Goal: Transaction & Acquisition: Purchase product/service

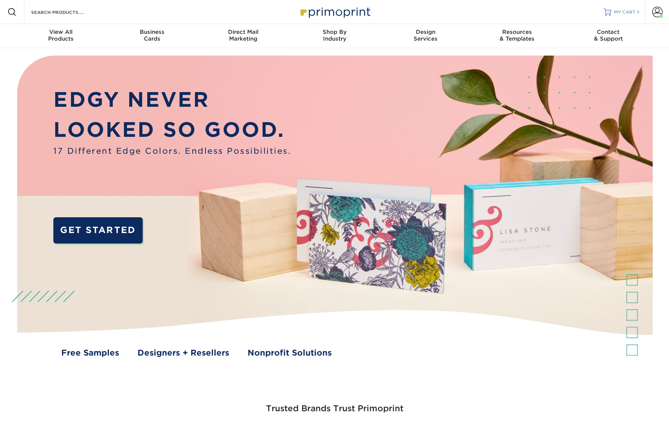
click at [630, 7] on link "MY CART 1" at bounding box center [621, 12] width 35 height 24
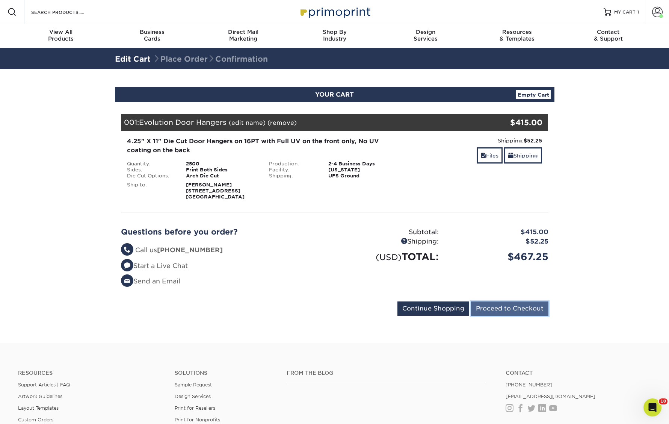
click at [493, 304] on input "Proceed to Checkout" at bounding box center [509, 308] width 77 height 14
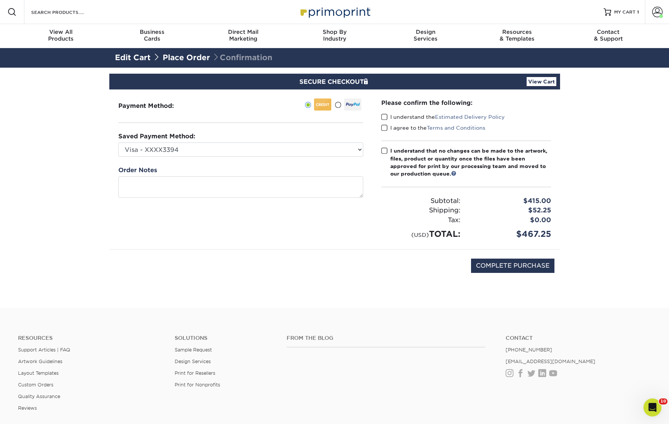
click at [387, 118] on span at bounding box center [384, 116] width 6 height 7
click at [0, 0] on input "I understand the Estimated Delivery Policy" at bounding box center [0, 0] width 0 height 0
click at [387, 129] on span at bounding box center [384, 127] width 6 height 7
click at [0, 0] on input "I agree to the Terms and Conditions" at bounding box center [0, 0] width 0 height 0
click at [383, 153] on span at bounding box center [384, 150] width 6 height 7
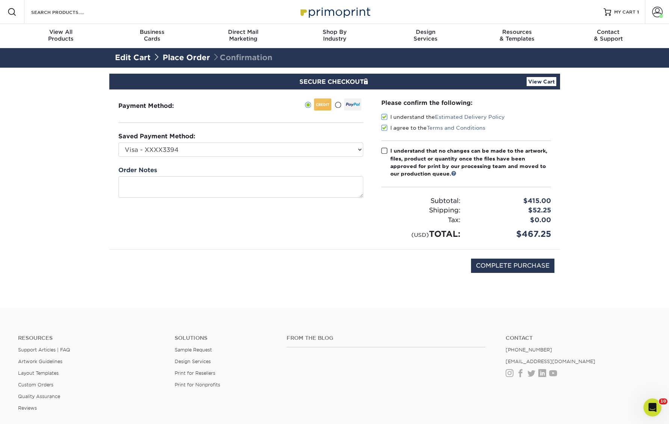
click at [0, 0] on input "I understand that no changes can be made to the artwork, files, product or quan…" at bounding box center [0, 0] width 0 height 0
click at [491, 264] on input "COMPLETE PURCHASE" at bounding box center [512, 266] width 83 height 14
type input "PROCESSING, PLEASE WAIT..."
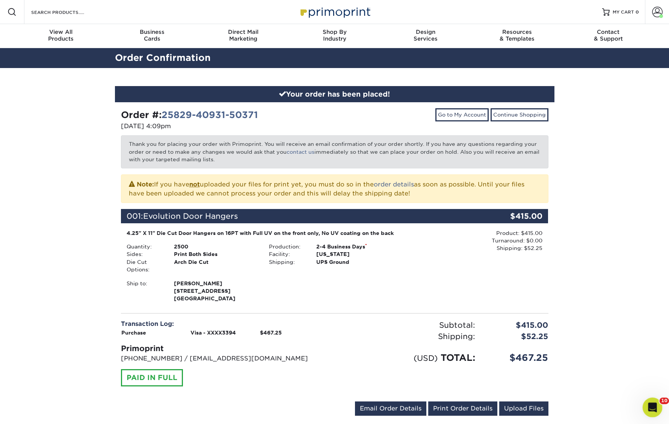
click at [647, 402] on icon "Open Intercom Messenger" at bounding box center [652, 406] width 12 height 12
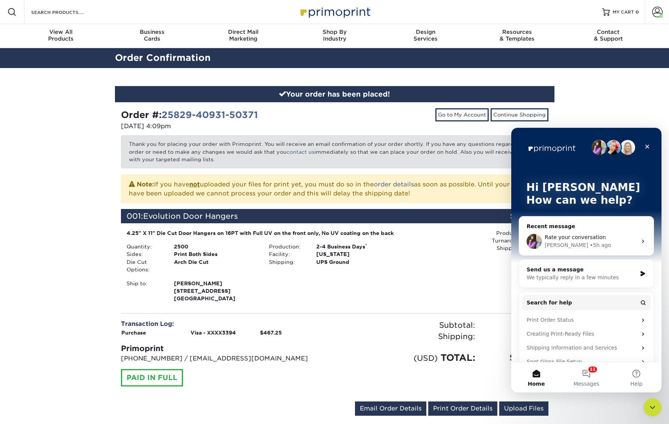
click at [567, 268] on div "Send us a message" at bounding box center [582, 270] width 110 height 8
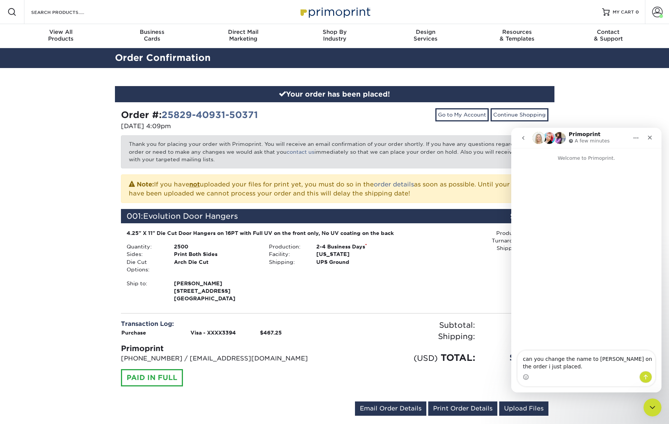
type textarea "can you change the name to [PERSON_NAME] on the order i just placed."
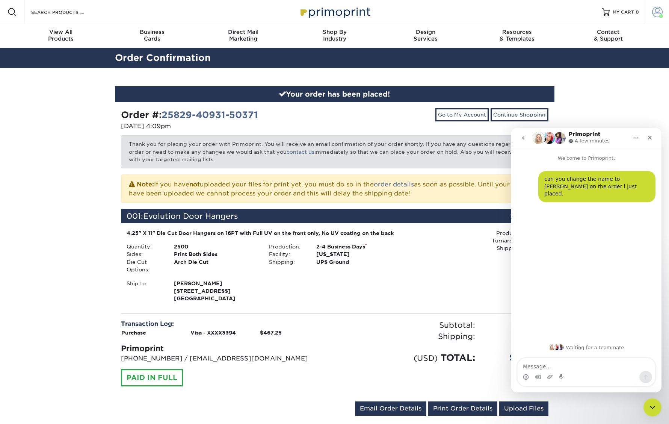
click at [665, 12] on link "Account" at bounding box center [657, 12] width 24 height 24
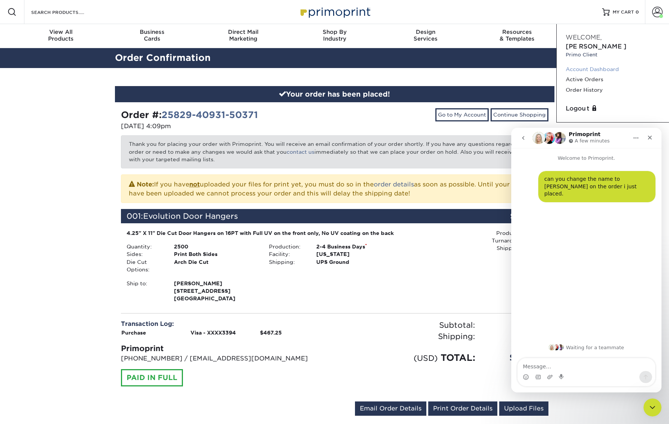
click at [586, 64] on link "Account Dashboard" at bounding box center [613, 69] width 94 height 10
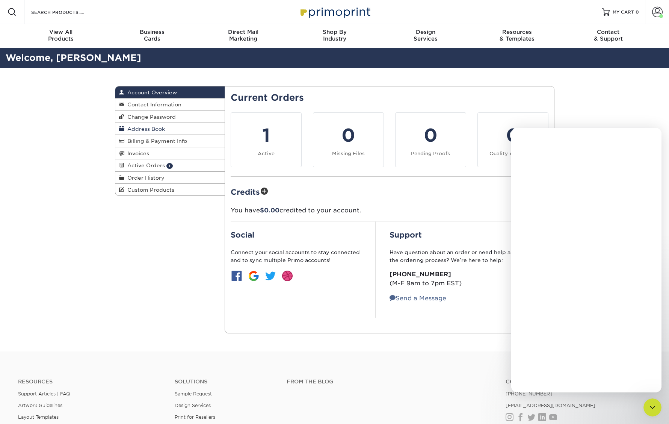
click at [141, 132] on link "Address Book" at bounding box center [170, 129] width 110 height 12
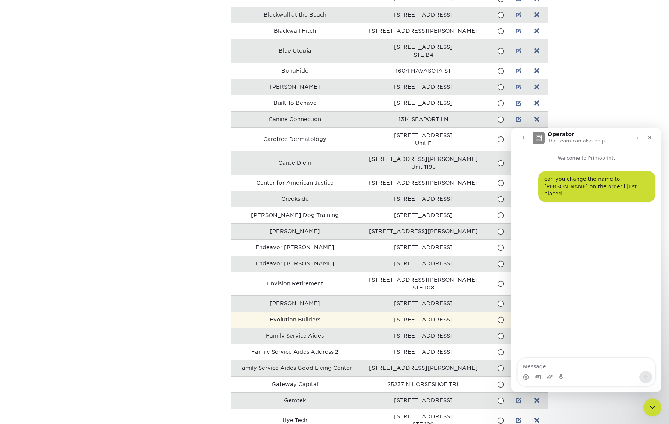
scroll to position [488, 0]
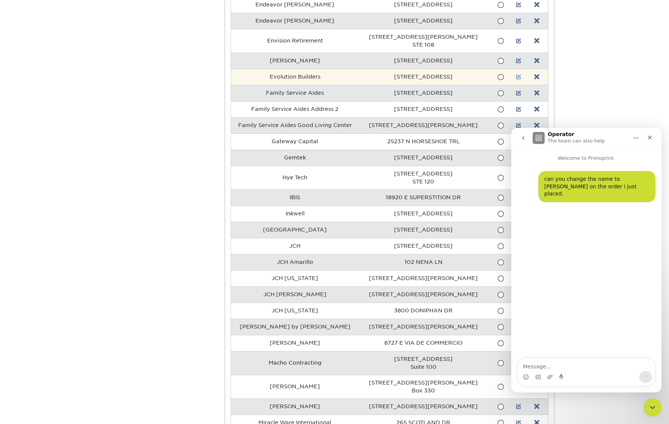
click at [516, 77] on link at bounding box center [518, 77] width 5 height 6
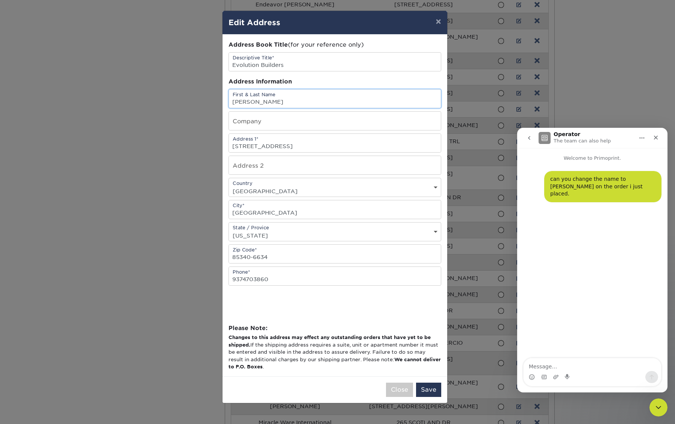
click at [284, 106] on input "Apryl Mckellop" at bounding box center [335, 98] width 212 height 18
type input "[PERSON_NAME]"
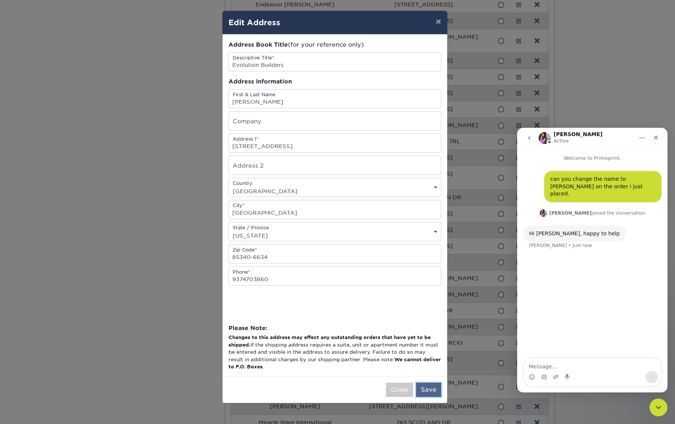
click at [428, 386] on button "Save" at bounding box center [428, 390] width 25 height 14
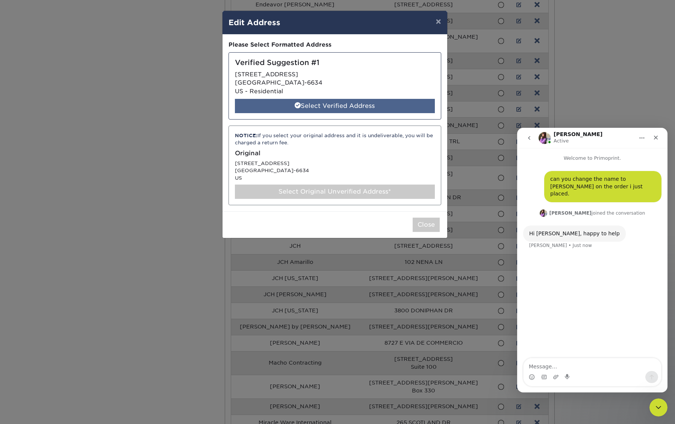
click at [324, 103] on div "Select Verified Address" at bounding box center [335, 106] width 200 height 14
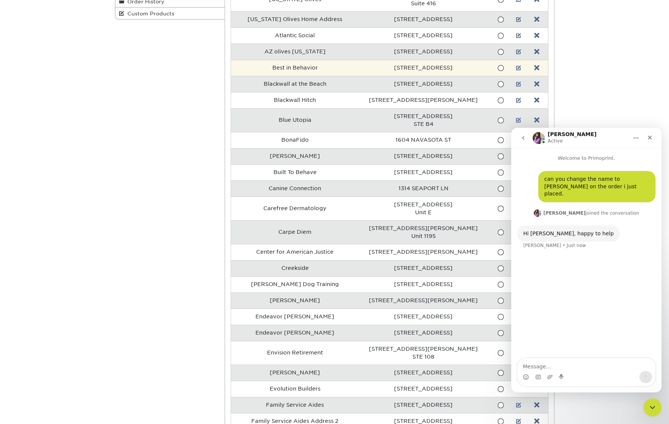
scroll to position [468, 0]
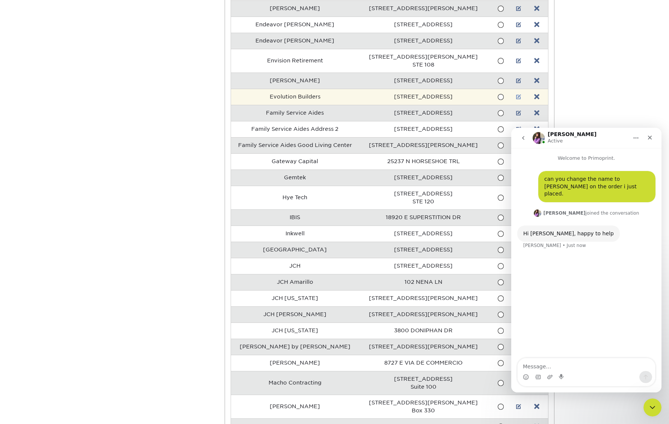
click at [518, 97] on link at bounding box center [518, 97] width 5 height 6
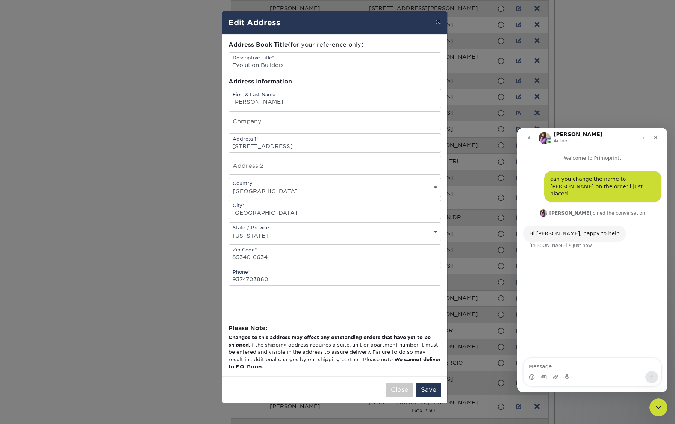
click at [436, 23] on button "×" at bounding box center [437, 21] width 17 height 21
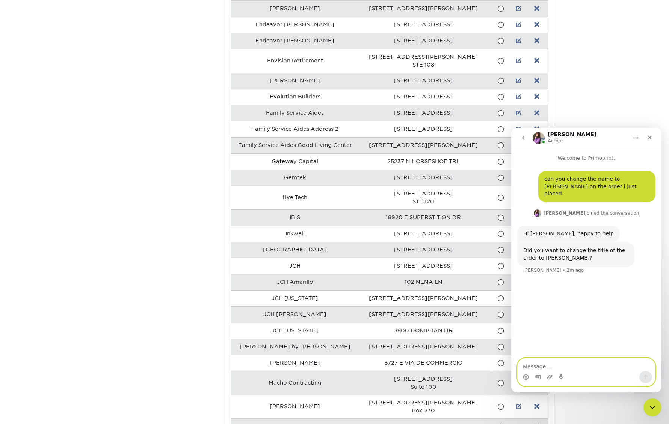
click at [561, 379] on icon "Start recording" at bounding box center [562, 377] width 6 height 6
click at [566, 364] on textarea "Message…" at bounding box center [587, 364] width 138 height 13
type textarea "no, just the persons name for shipping."
type textarea "should not be going to [PERSON_NAME]"
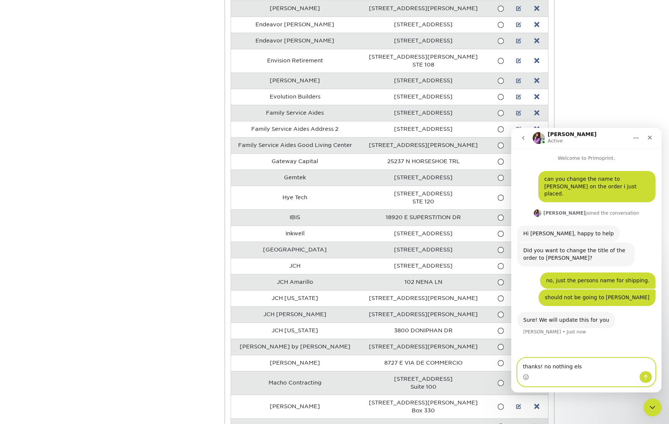
type textarea "thanks! no nothing else"
